Goal: Navigation & Orientation: Find specific page/section

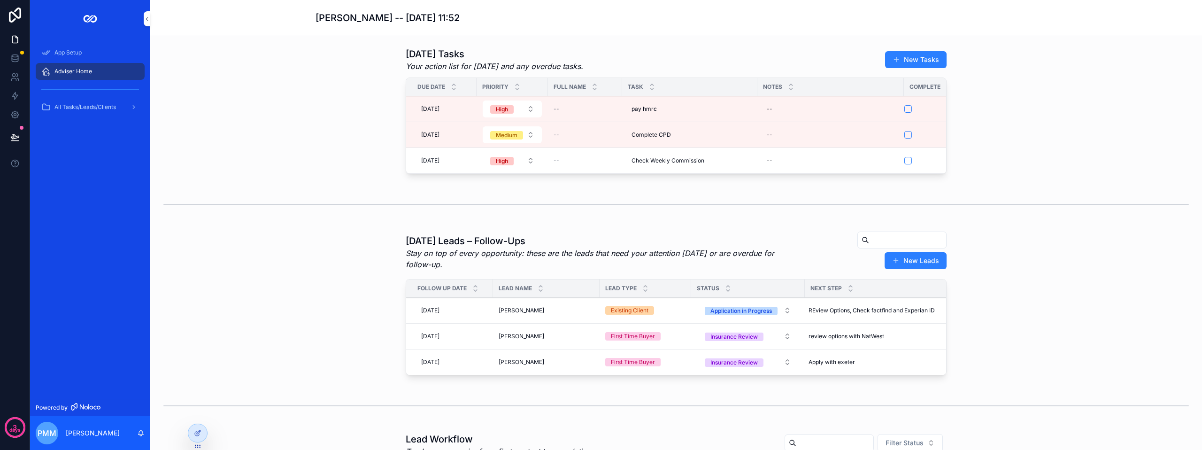
drag, startPoint x: 72, startPoint y: 68, endPoint x: 289, endPoint y: 55, distance: 217.4
click at [72, 68] on span "Adviser Home" at bounding box center [73, 72] width 38 height 8
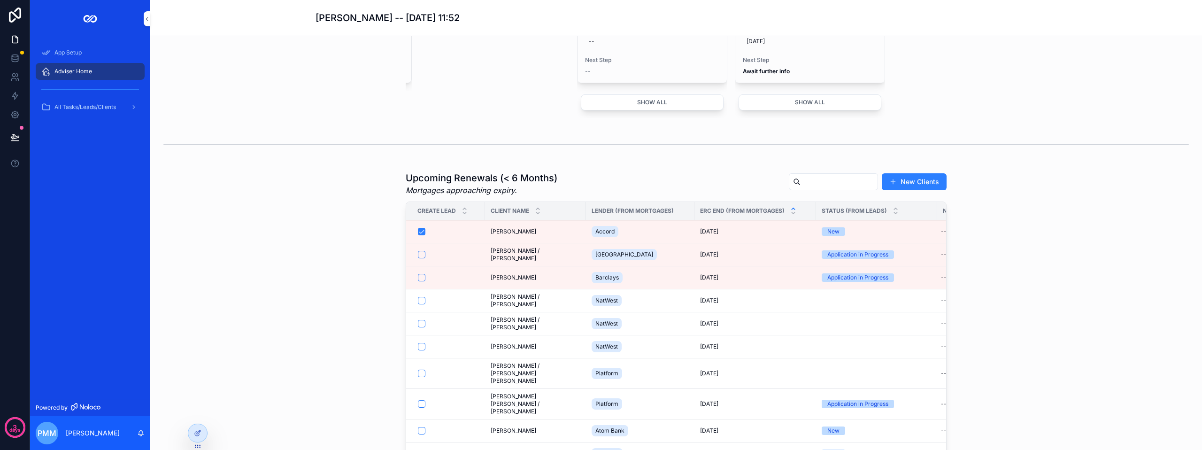
click at [654, 239] on div "Accord" at bounding box center [640, 231] width 97 height 15
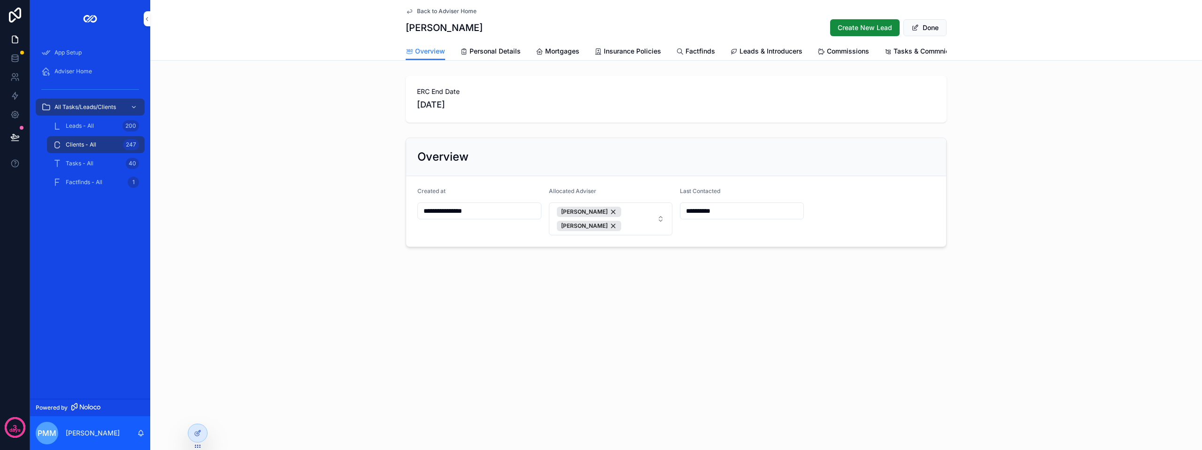
click at [875, 29] on span "Create New Lead" at bounding box center [865, 27] width 54 height 9
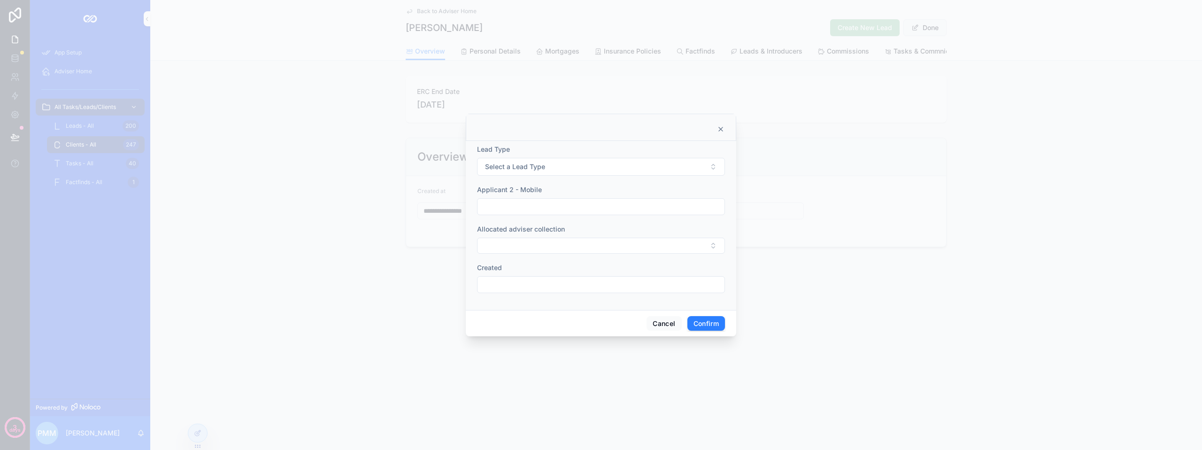
click at [718, 130] on icon at bounding box center [721, 129] width 8 height 8
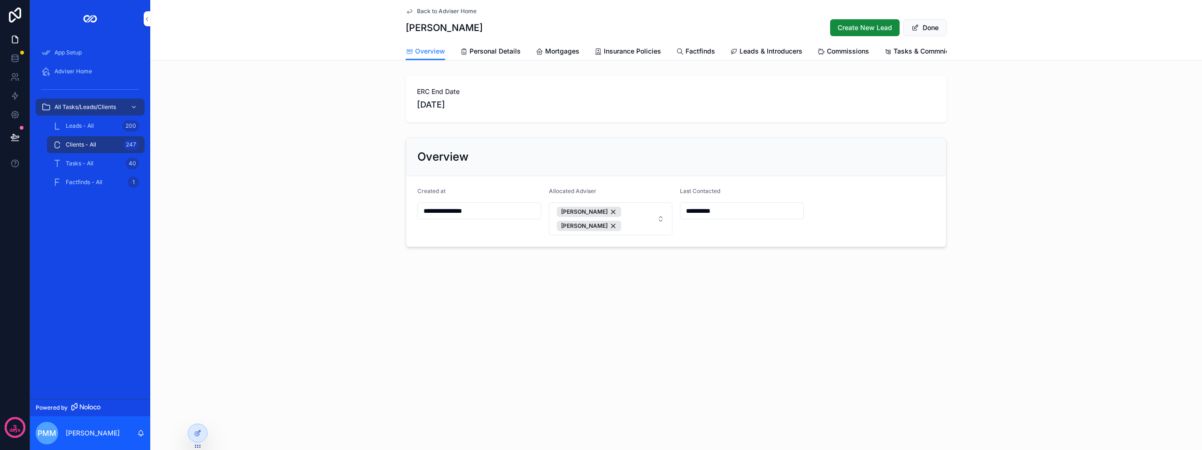
click at [77, 71] on span "Adviser Home" at bounding box center [73, 72] width 38 height 8
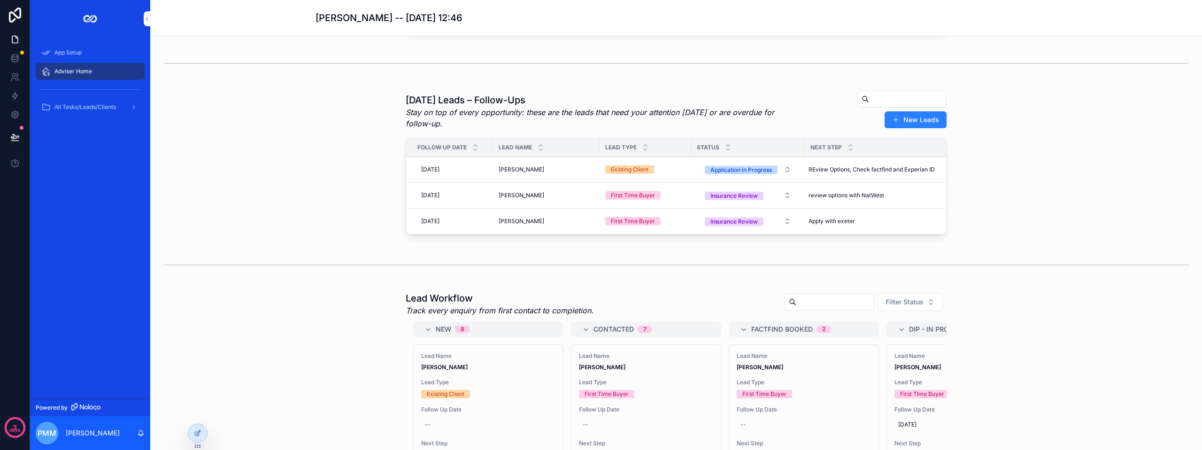
scroll to position [235, 0]
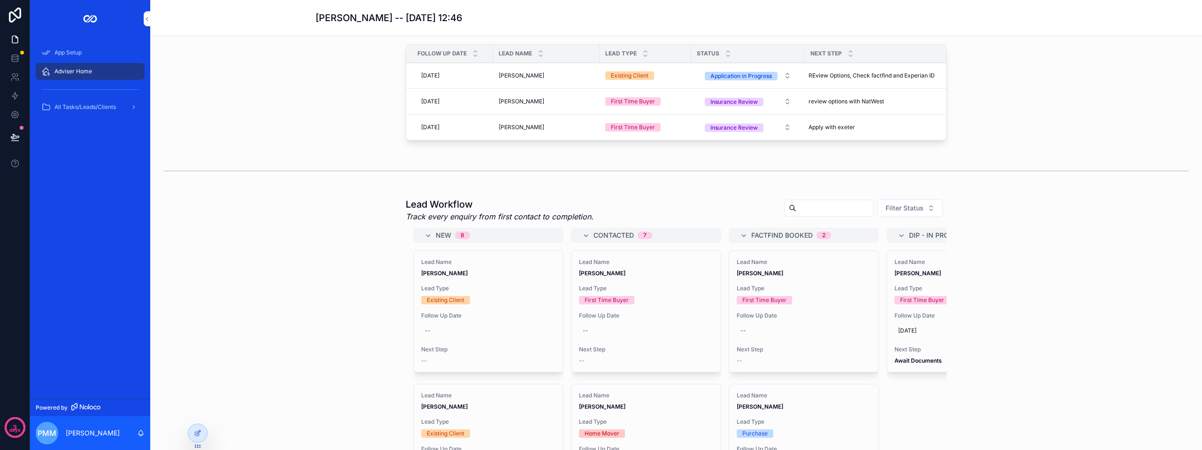
click at [917, 277] on strong "[PERSON_NAME]" at bounding box center [918, 273] width 46 height 7
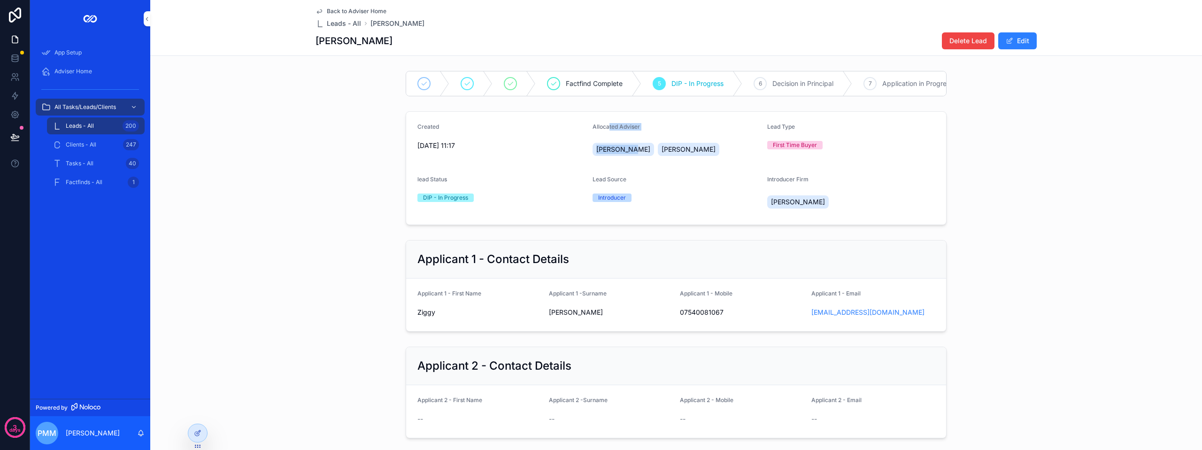
drag, startPoint x: 627, startPoint y: 149, endPoint x: 668, endPoint y: 150, distance: 41.4
click at [668, 150] on div "Allocated Adviser [PERSON_NAME] [PERSON_NAME]" at bounding box center [677, 142] width 168 height 38
drag, startPoint x: 66, startPoint y: 69, endPoint x: 72, endPoint y: 83, distance: 15.1
click at [66, 69] on span "Adviser Home" at bounding box center [73, 72] width 38 height 8
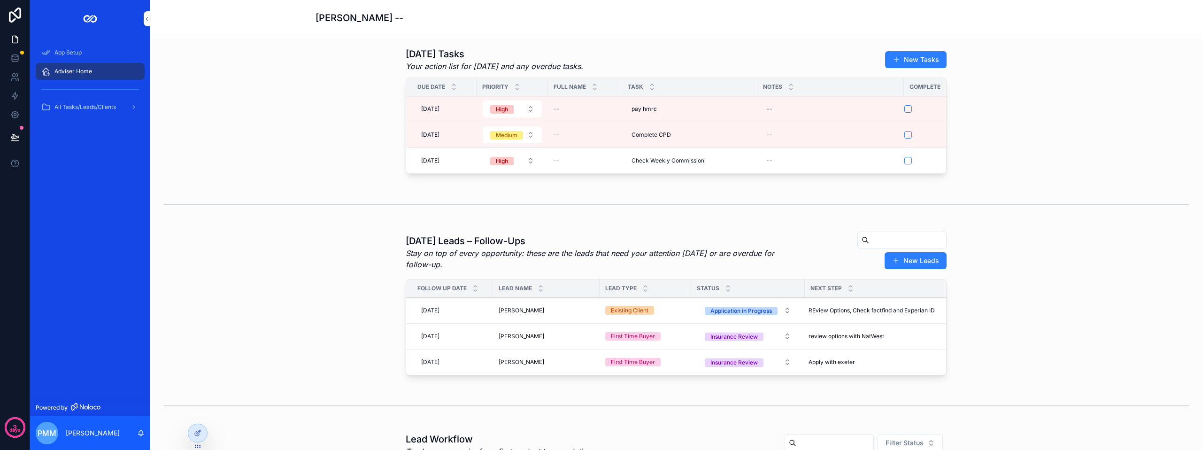
click at [79, 110] on span "All Tasks/Leads/Clients" at bounding box center [85, 107] width 62 height 8
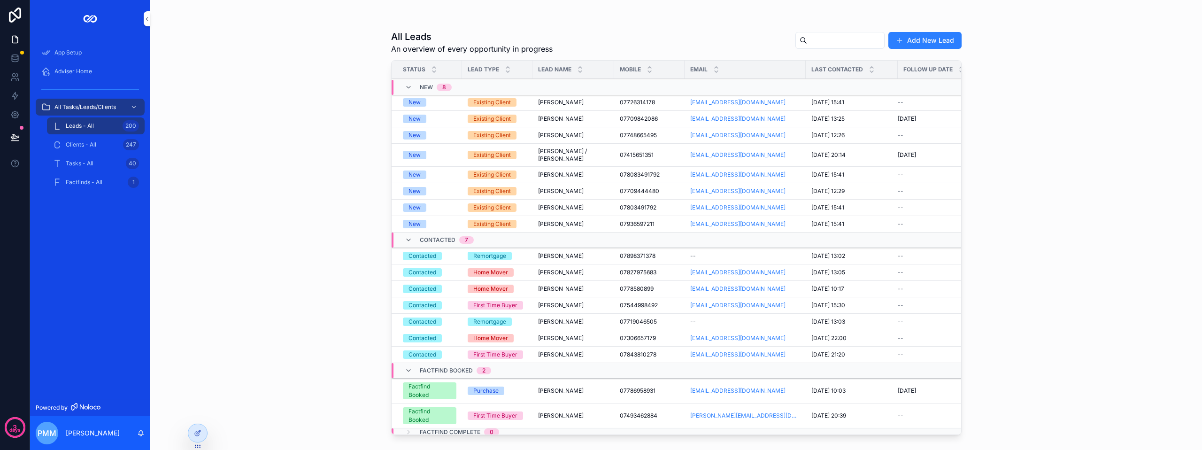
click at [79, 139] on div "Clients - All 247" at bounding box center [96, 144] width 86 height 15
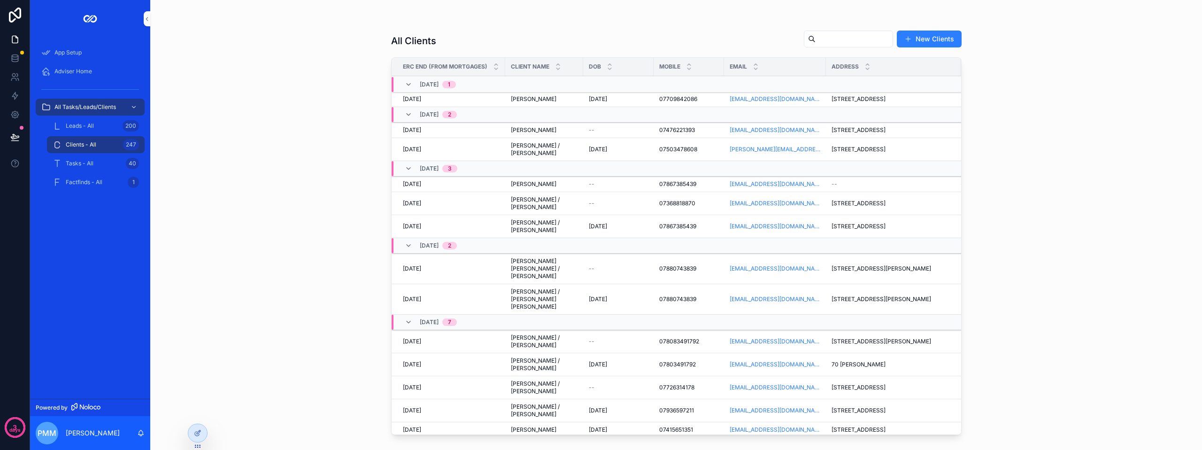
click at [80, 170] on div "Tasks - All 40" at bounding box center [96, 163] width 86 height 15
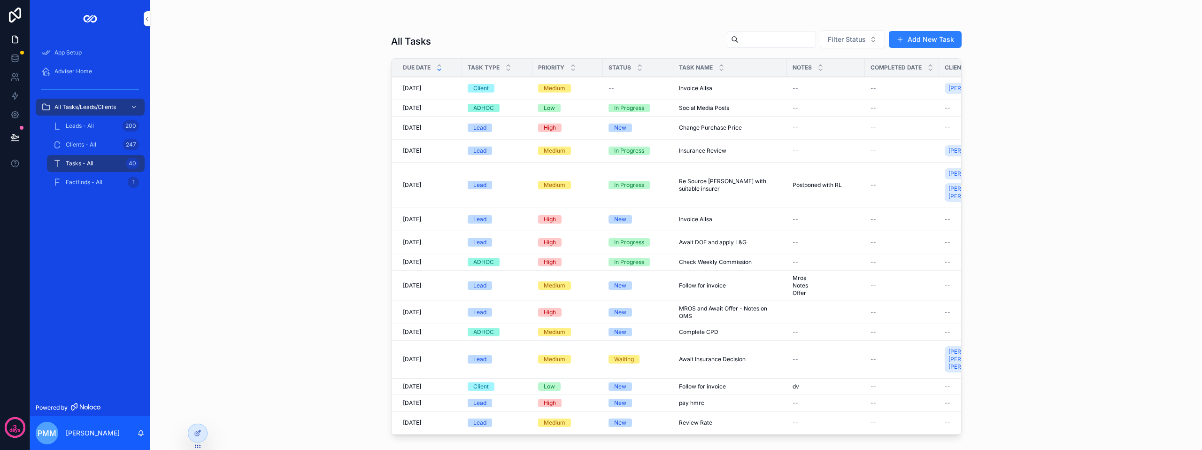
click at [83, 186] on div "Factfinds - All 1" at bounding box center [96, 182] width 86 height 15
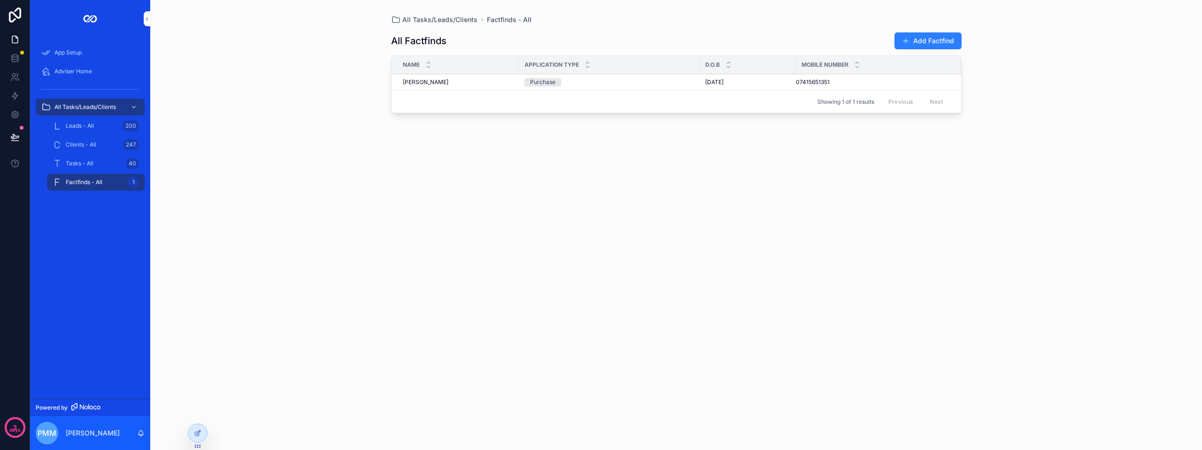
click at [79, 126] on span "Leads - All" at bounding box center [80, 126] width 28 height 8
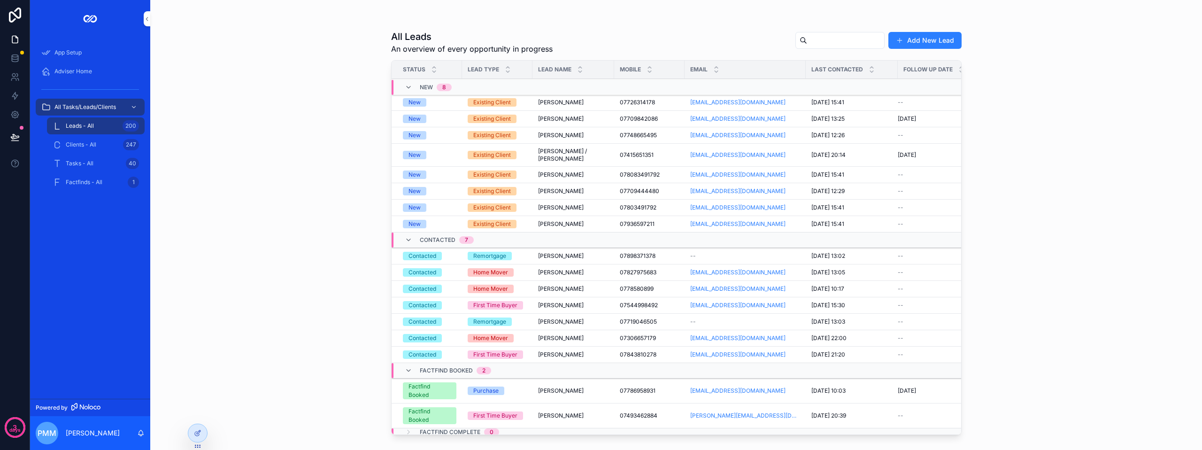
drag, startPoint x: 81, startPoint y: 109, endPoint x: 85, endPoint y: 76, distance: 33.7
click at [81, 109] on span "All Tasks/Leads/Clients" at bounding box center [85, 107] width 62 height 8
click at [85, 71] on span "Adviser Home" at bounding box center [73, 72] width 38 height 8
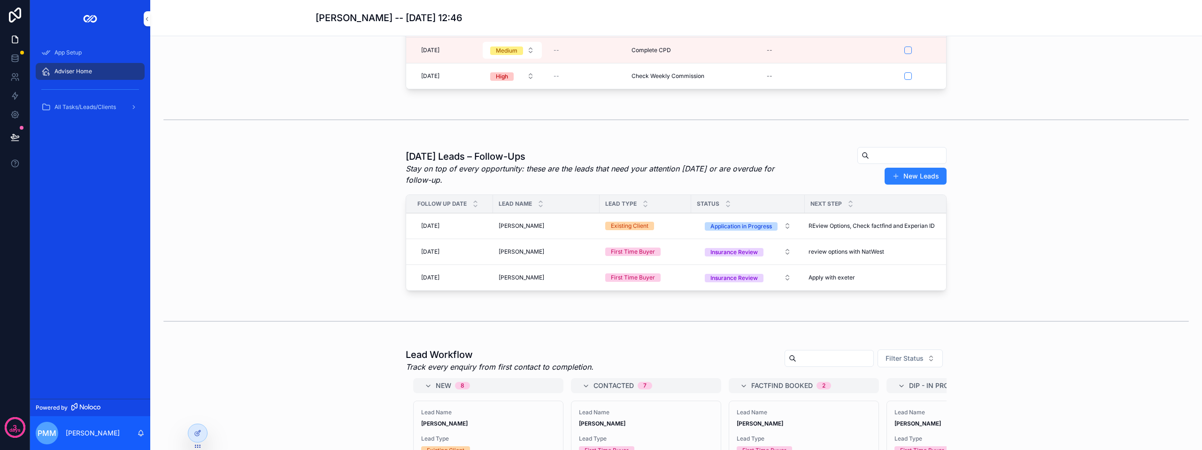
scroll to position [94, 0]
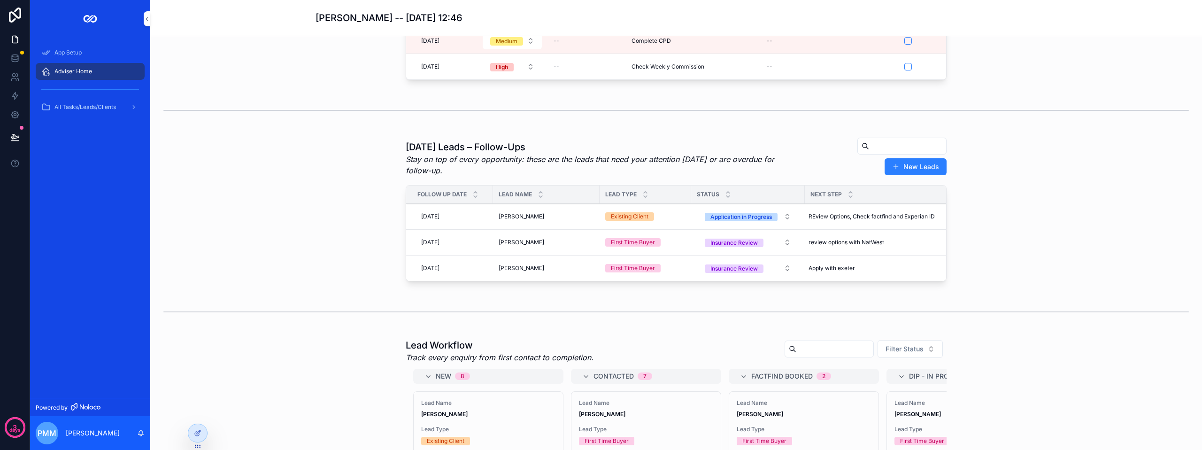
click at [570, 220] on div "[PERSON_NAME] [PERSON_NAME]" at bounding box center [546, 217] width 95 height 8
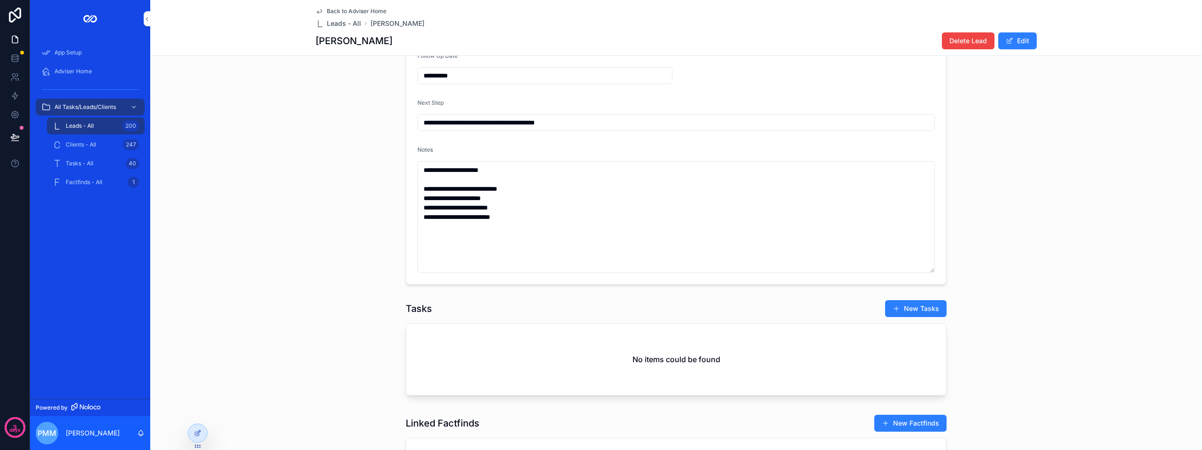
scroll to position [517, 0]
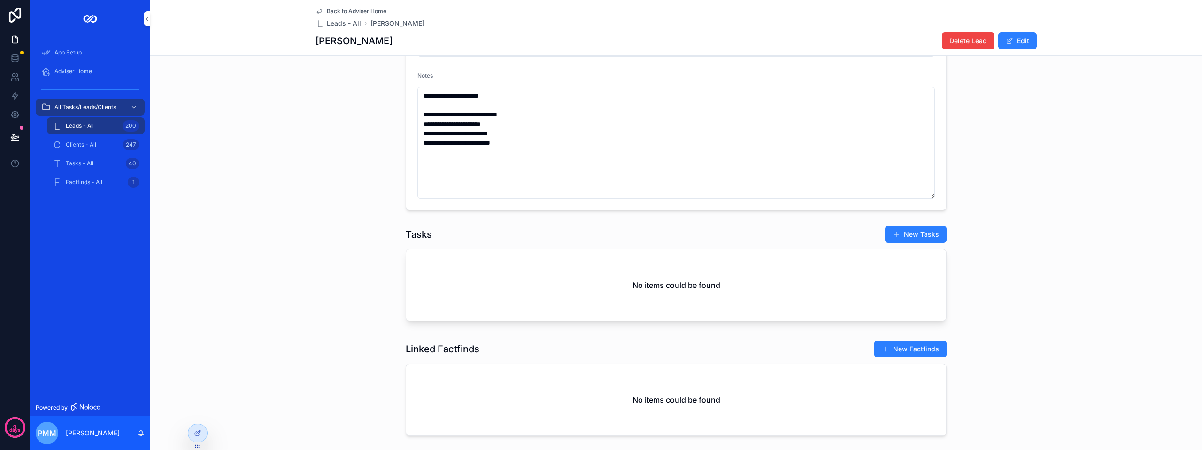
click at [910, 232] on div "Tasks New Tasks No items could be found" at bounding box center [676, 275] width 1052 height 107
click at [907, 238] on button "New Tasks" at bounding box center [916, 234] width 62 height 17
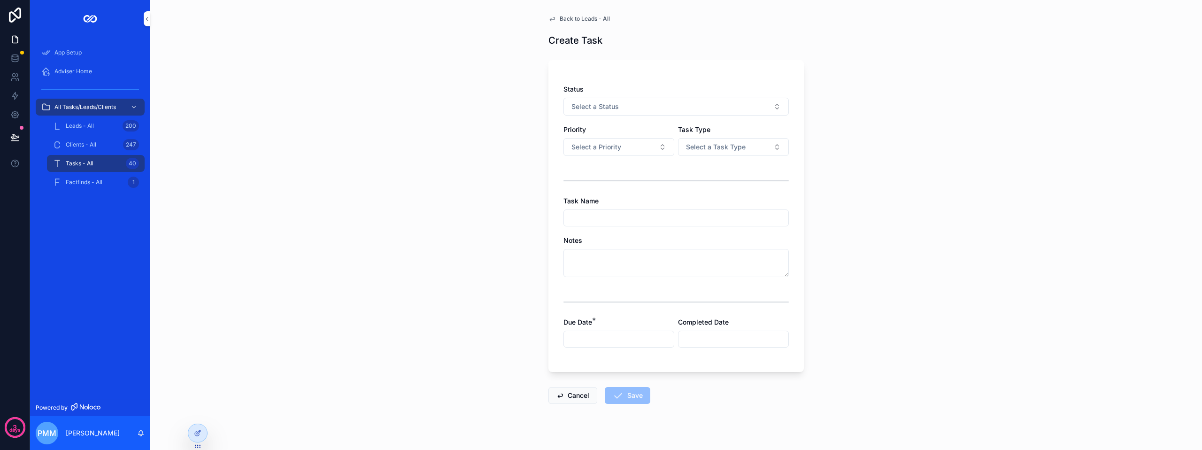
click at [595, 339] on input "scrollable content" at bounding box center [619, 339] width 110 height 13
click at [762, 310] on div "scrollable content" at bounding box center [676, 301] width 225 height 23
click at [568, 395] on button "Cancel" at bounding box center [573, 395] width 49 height 17
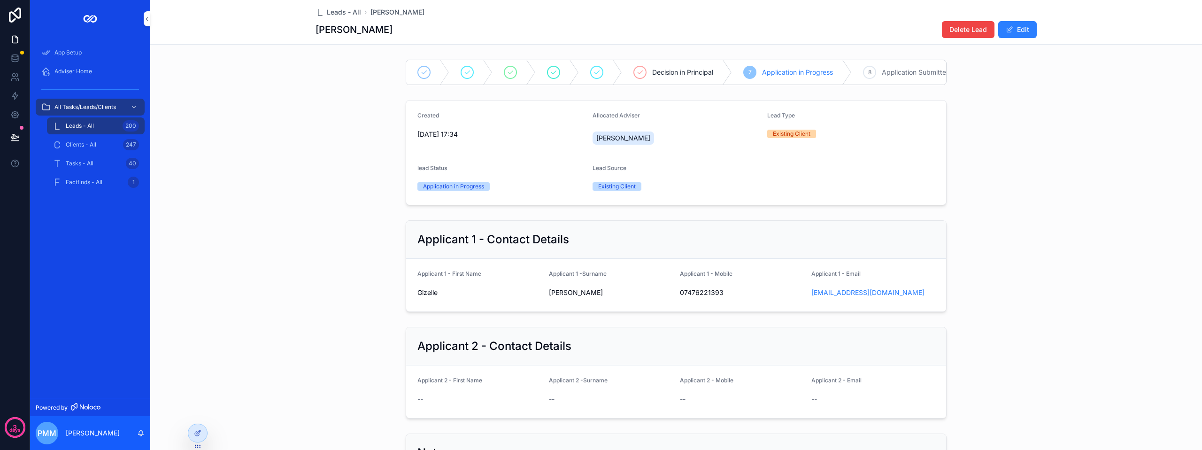
click at [88, 108] on span "All Tasks/Leads/Clients" at bounding box center [85, 107] width 62 height 8
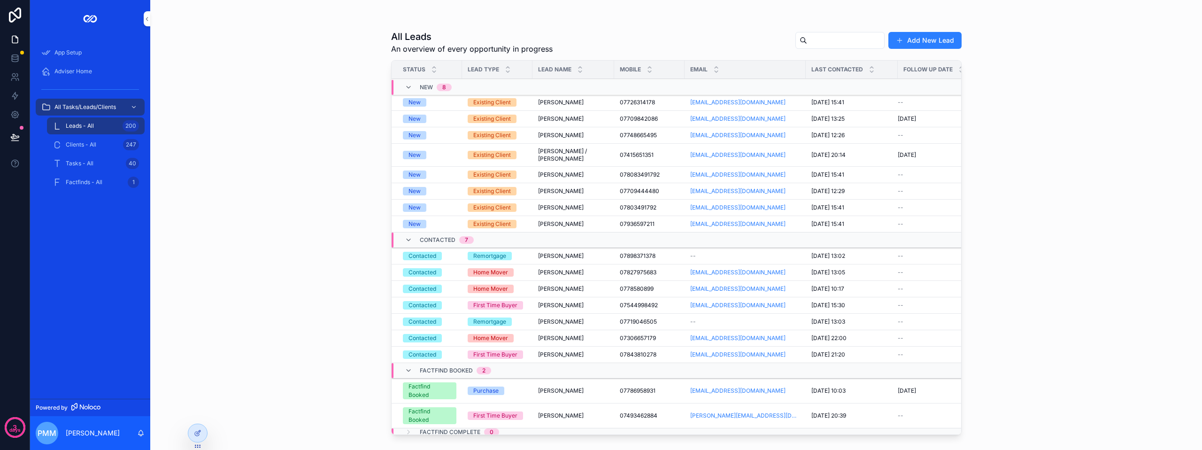
click at [78, 72] on span "Adviser Home" at bounding box center [73, 72] width 38 height 8
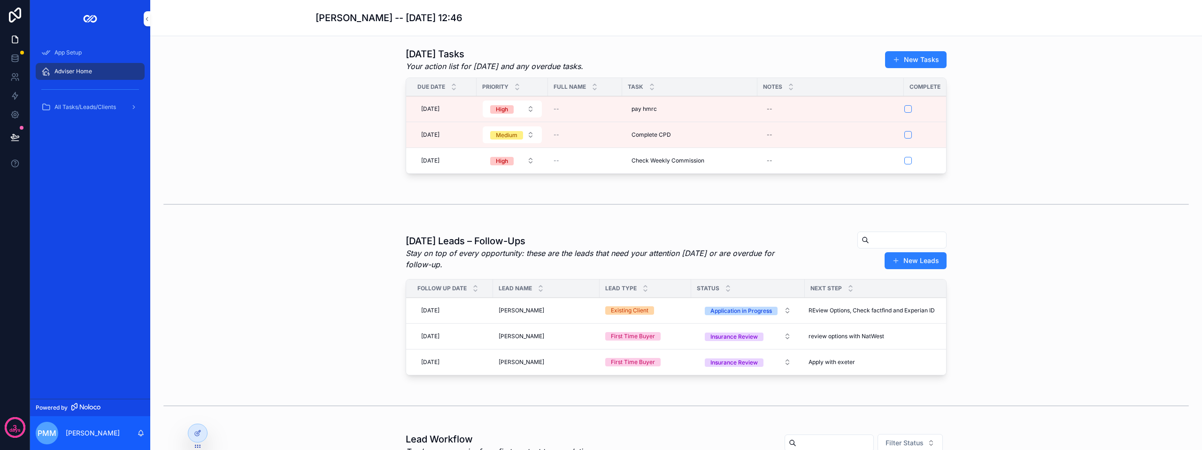
click at [12, 58] on icon at bounding box center [14, 58] width 9 height 9
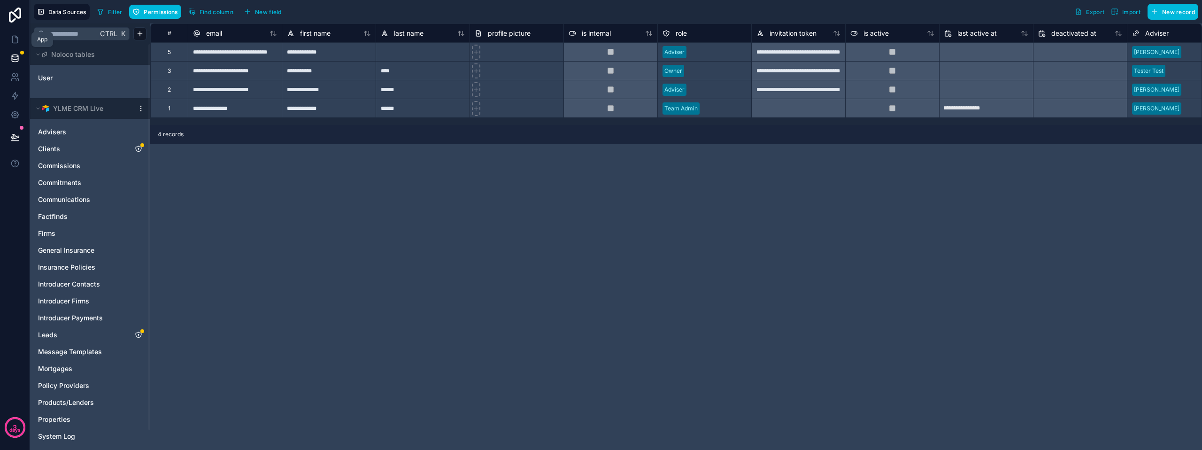
click at [12, 38] on icon at bounding box center [15, 39] width 6 height 7
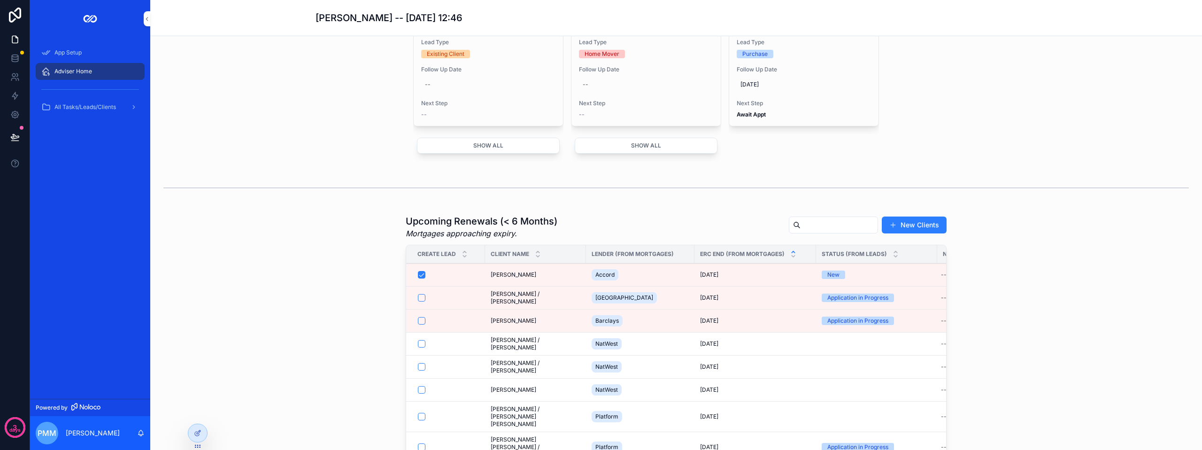
scroll to position [658, 0]
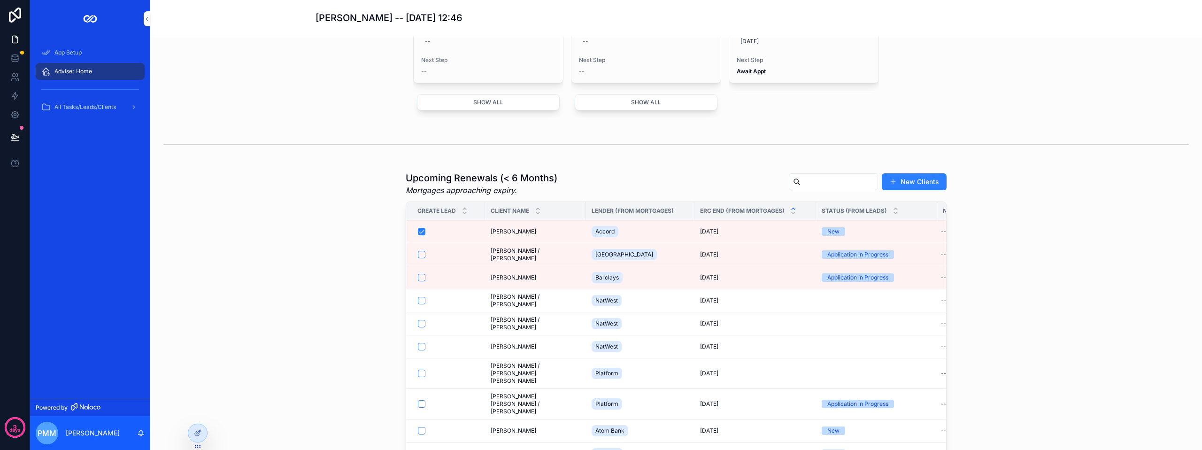
click at [557, 308] on span "[PERSON_NAME] / [PERSON_NAME]" at bounding box center [536, 300] width 90 height 15
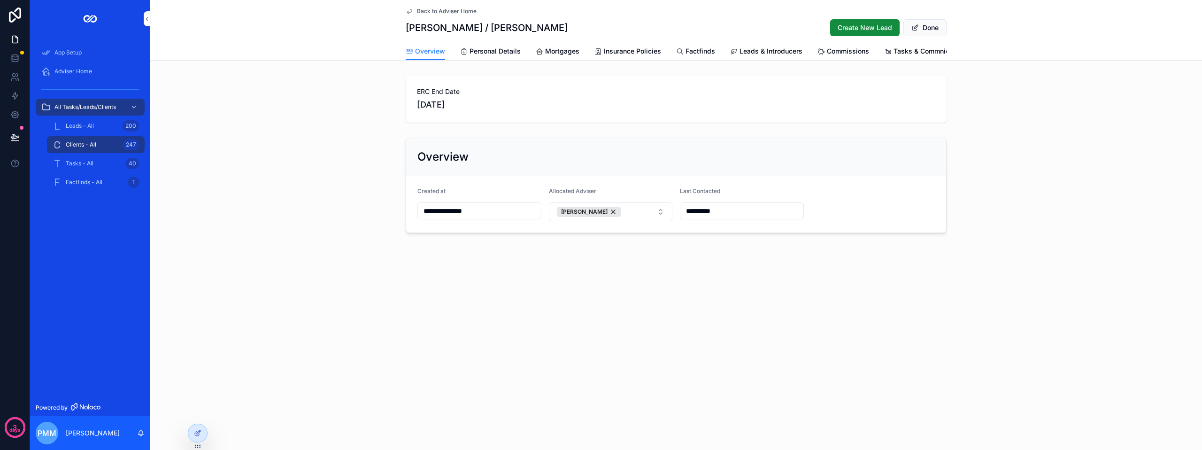
click at [487, 50] on span "Personal Details" at bounding box center [495, 50] width 51 height 9
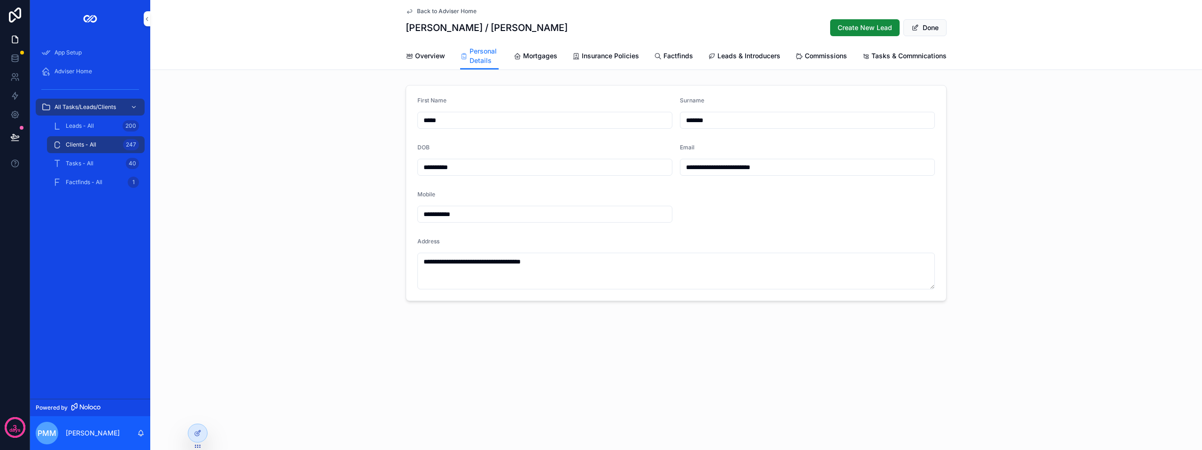
click at [539, 55] on span "Mortgages" at bounding box center [540, 55] width 34 height 9
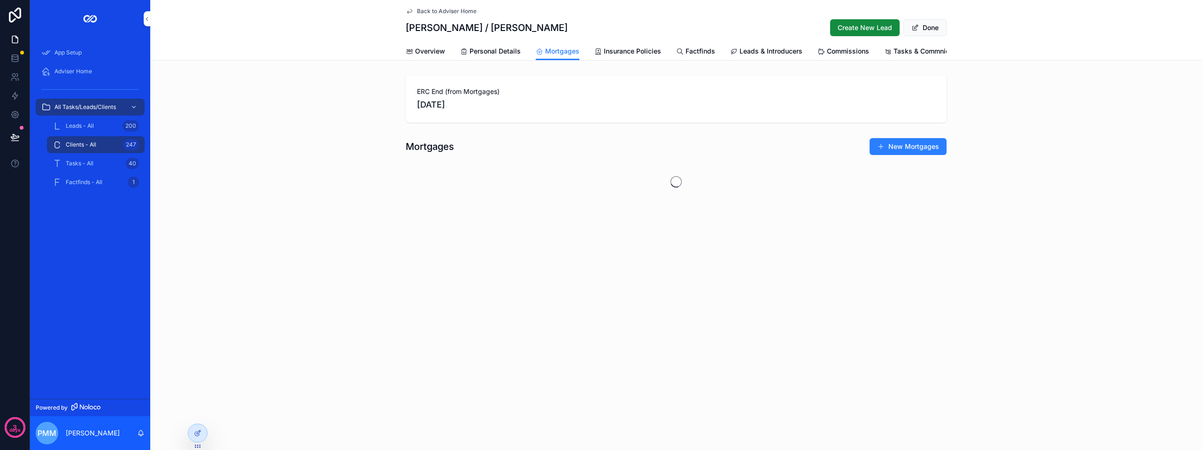
click at [627, 47] on span "Insurance Policies" at bounding box center [632, 50] width 57 height 9
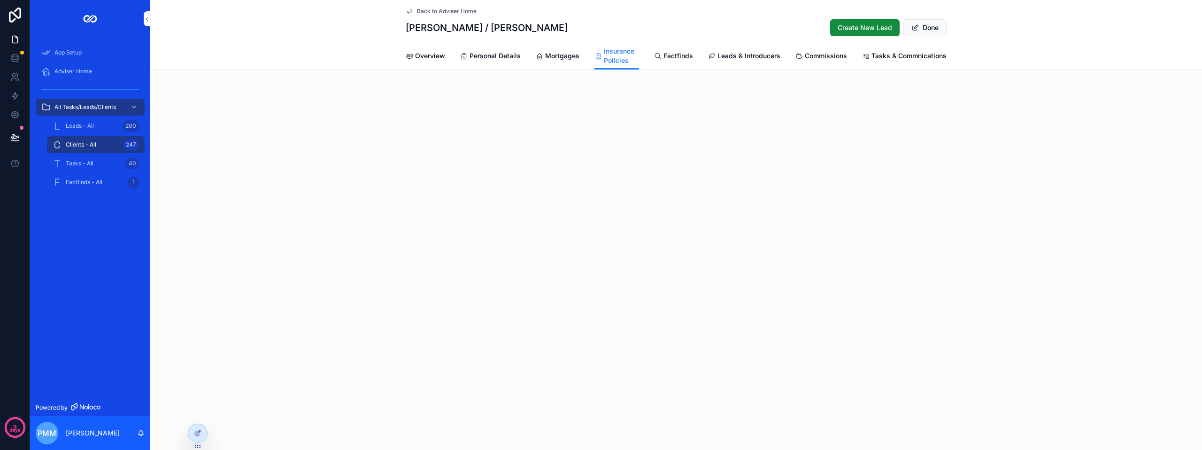
click at [689, 58] on span "Factfinds" at bounding box center [679, 55] width 30 height 9
click at [766, 54] on span "Leads & Introducers" at bounding box center [771, 50] width 63 height 9
click at [840, 50] on link "Commissions" at bounding box center [822, 56] width 52 height 19
click at [906, 53] on span "Tasks & Commnications" at bounding box center [931, 50] width 75 height 9
click at [566, 53] on span "Mortgages" at bounding box center [562, 55] width 34 height 9
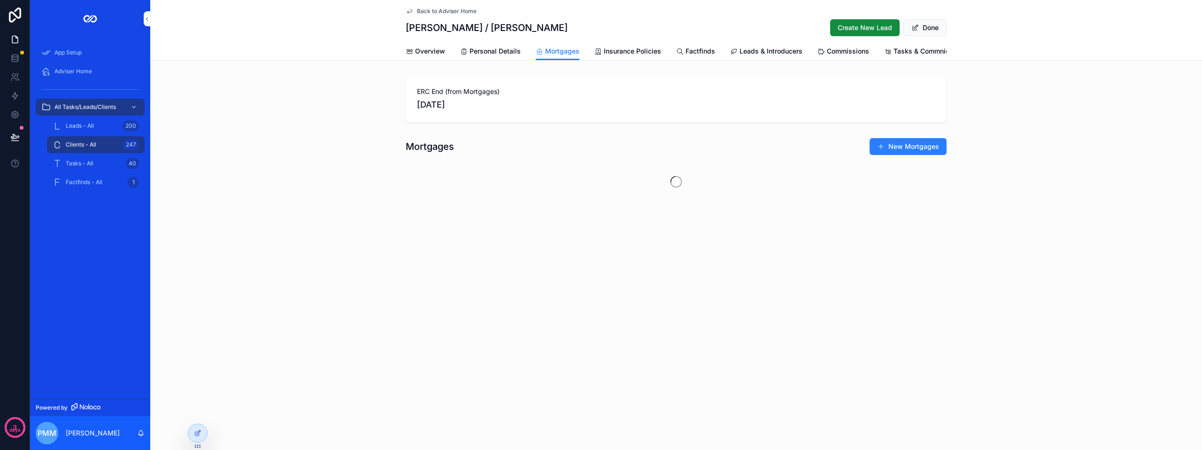
click at [507, 56] on link "Personal Details" at bounding box center [490, 52] width 61 height 19
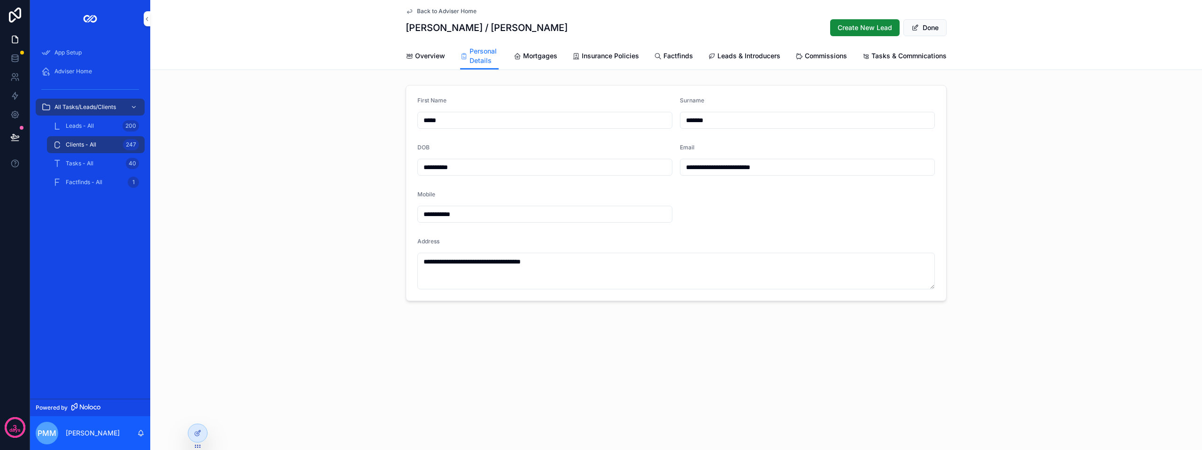
click at [435, 55] on span "Overview" at bounding box center [430, 55] width 30 height 9
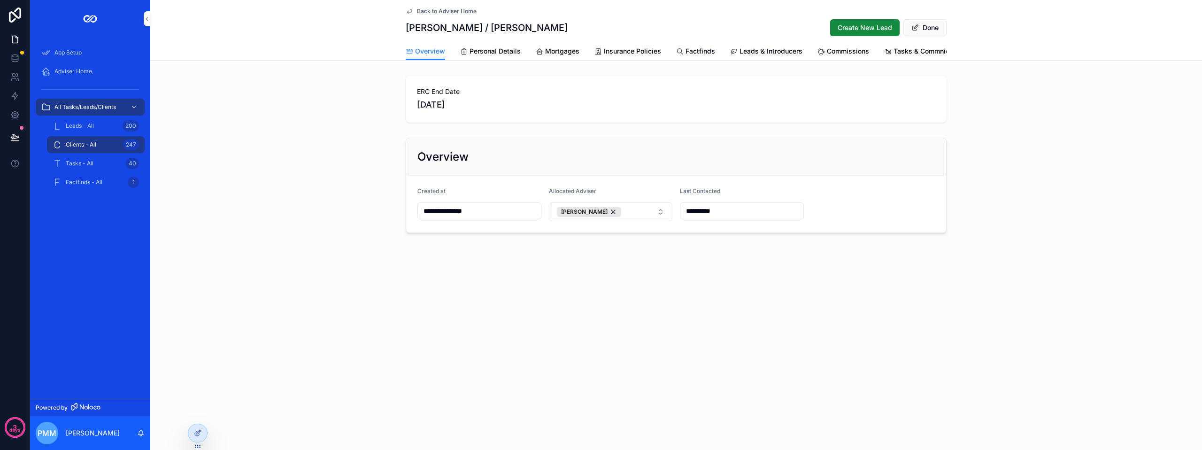
click at [455, 14] on span "Back to Adviser Home" at bounding box center [447, 12] width 60 height 8
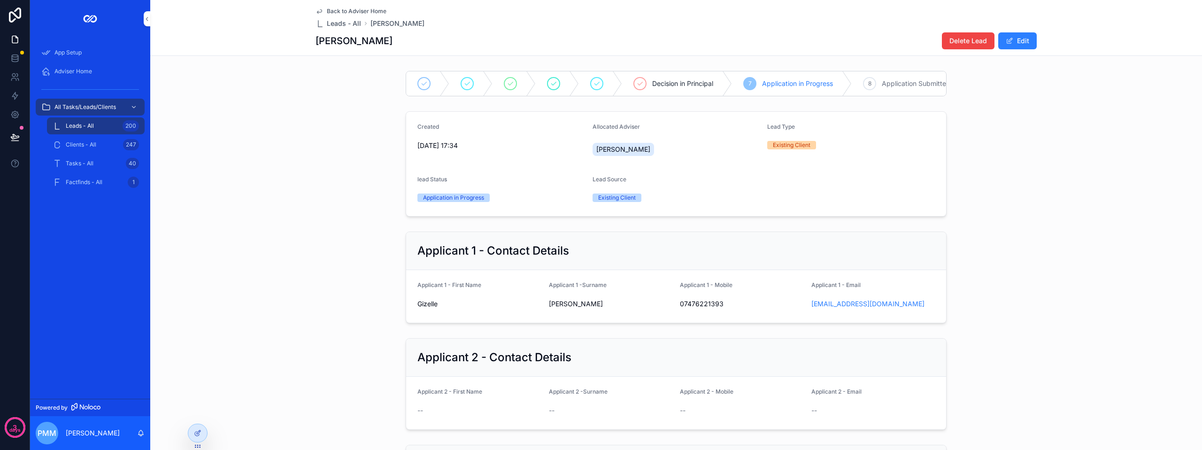
click at [322, 7] on div "Back to Adviser Home Leads - All [PERSON_NAME] [PERSON_NAME] Delete Lead Edit" at bounding box center [676, 27] width 721 height 55
click at [316, 13] on icon "scrollable content" at bounding box center [320, 12] width 8 height 8
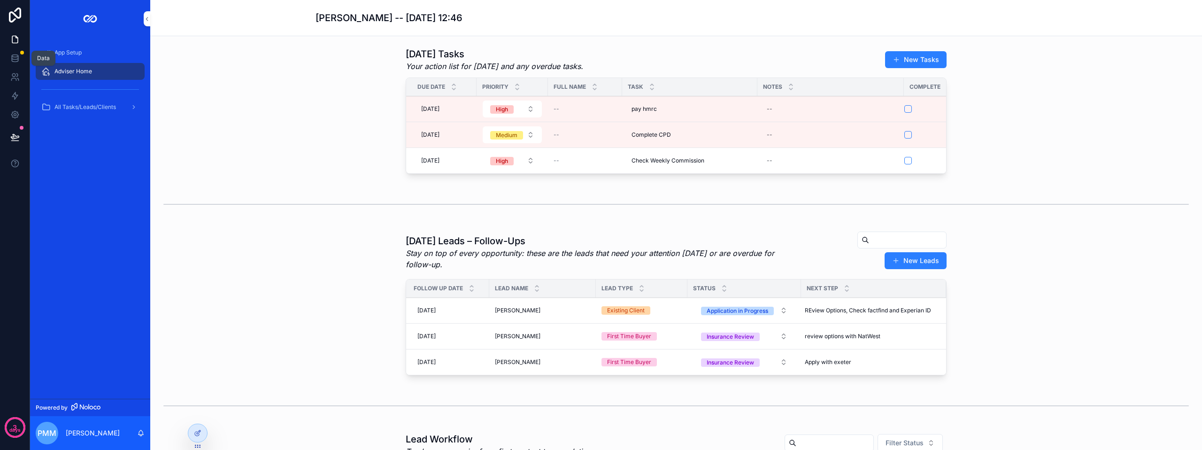
click at [12, 52] on link at bounding box center [15, 58] width 30 height 19
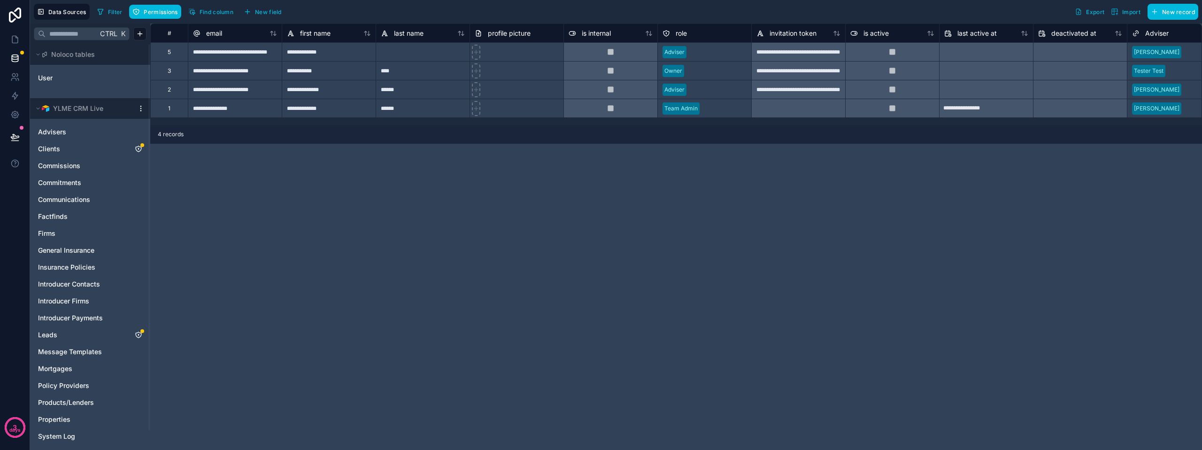
click at [80, 132] on link "Advisers" at bounding box center [80, 131] width 85 height 9
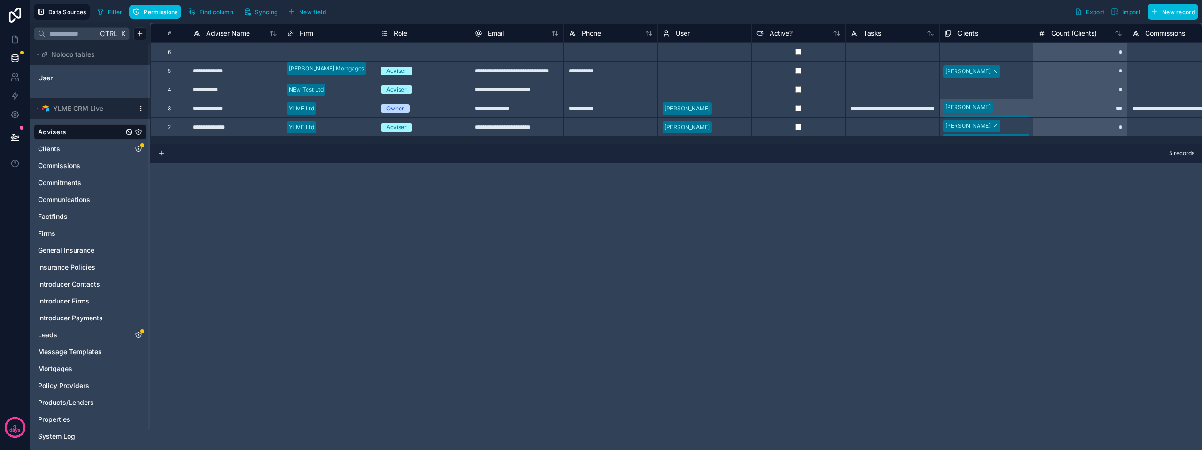
click at [59, 227] on div "Firms" at bounding box center [90, 233] width 113 height 15
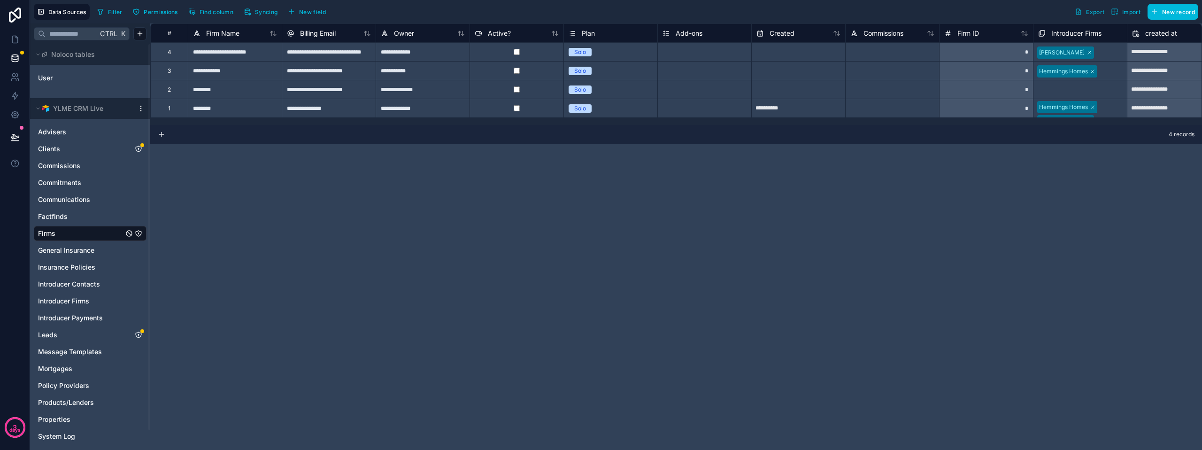
click at [75, 130] on link "Advisers" at bounding box center [80, 131] width 85 height 9
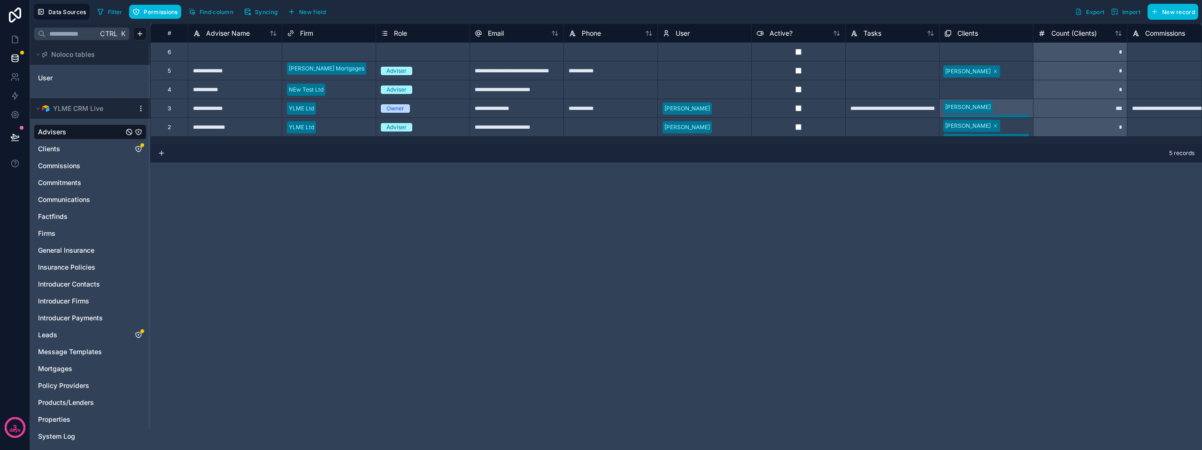
click at [327, 277] on div "**********" at bounding box center [676, 236] width 1052 height 426
